Goal: Task Accomplishment & Management: Use online tool/utility

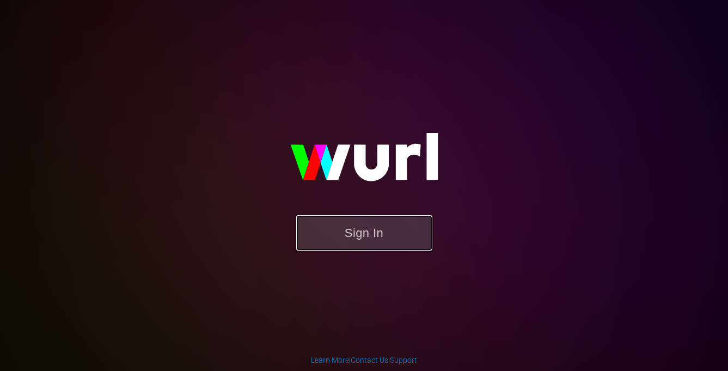
click at [342, 242] on button "Sign In" at bounding box center [364, 232] width 136 height 35
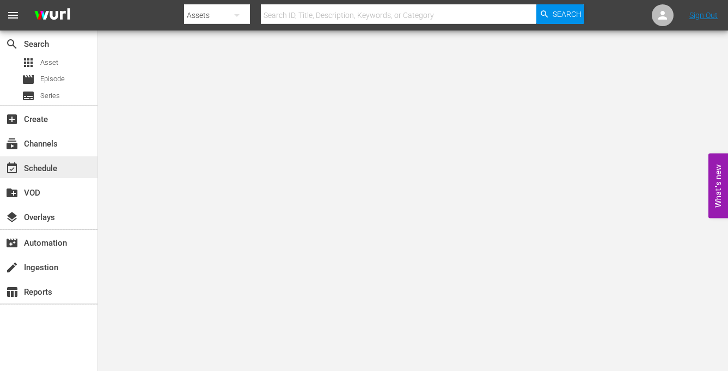
click at [48, 171] on div "event_available Schedule" at bounding box center [30, 167] width 61 height 10
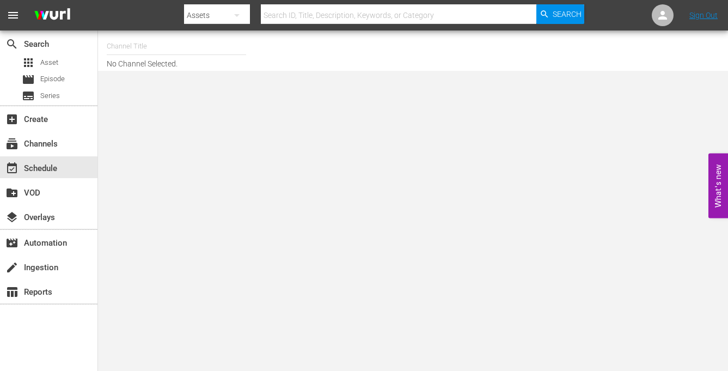
click at [194, 42] on input "text" at bounding box center [176, 46] width 139 height 26
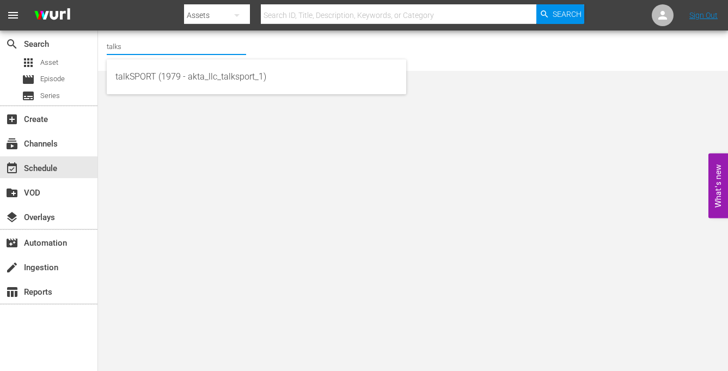
click at [162, 101] on body "menu Search By Assets Search ID, Title, Description, Keywords, or Category Sear…" at bounding box center [364, 185] width 728 height 371
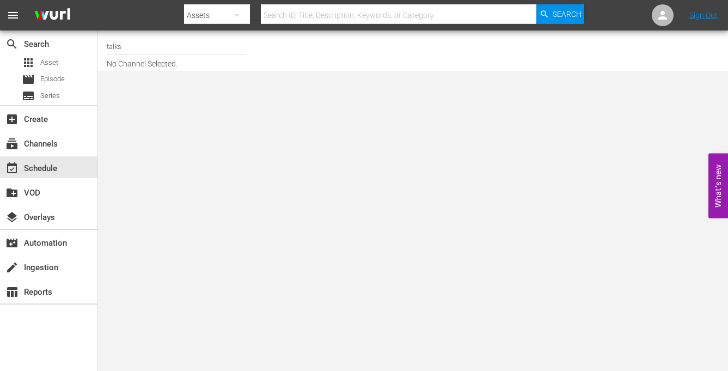
click at [151, 38] on input "talks" at bounding box center [176, 46] width 139 height 26
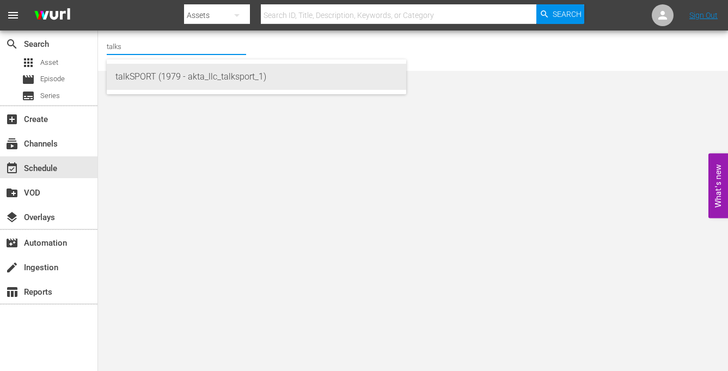
click at [146, 73] on div "talkSPORT (1979 - akta_llc_talksport_1)" at bounding box center [256, 77] width 282 height 26
type input "talkSPORT (1979 - akta_llc_talksport_1)"
